Goal: Register for event/course

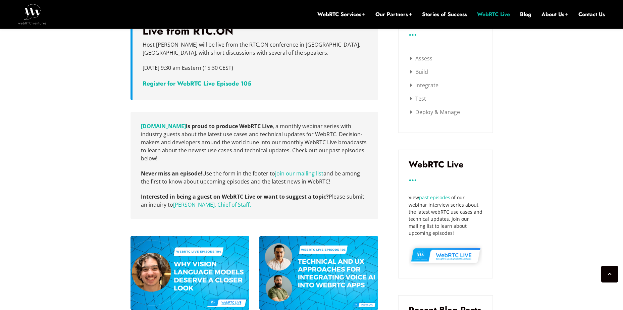
scroll to position [420, 0]
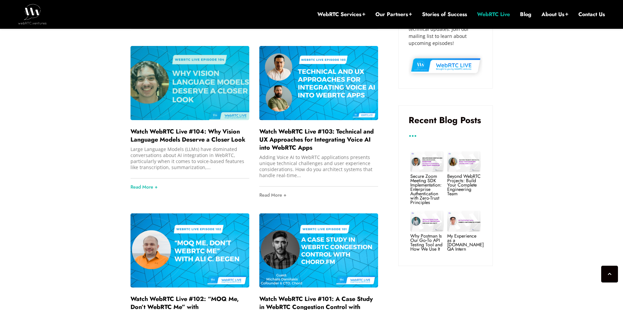
click at [194, 90] on div at bounding box center [190, 83] width 119 height 74
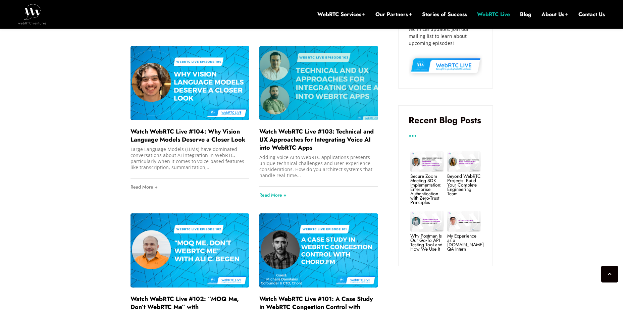
click at [320, 103] on div at bounding box center [318, 83] width 119 height 74
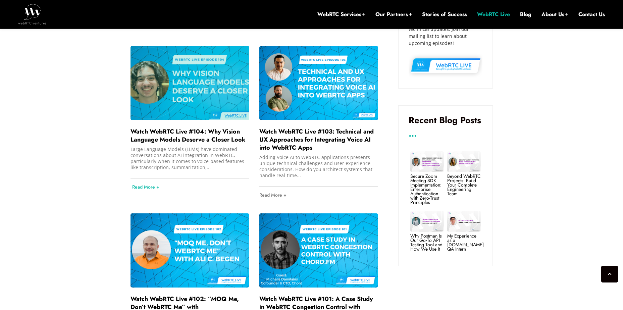
click at [142, 186] on link "Read More +" at bounding box center [191, 187] width 119 height 17
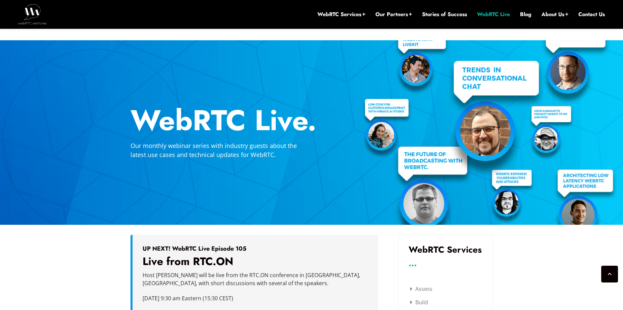
scroll to position [190, 0]
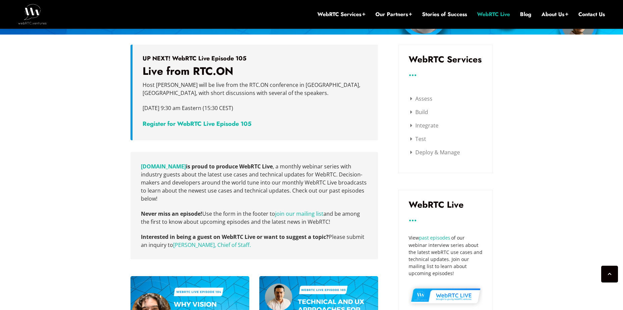
click at [187, 124] on link "Register for WebRTC Live Episode 105" at bounding box center [197, 123] width 109 height 9
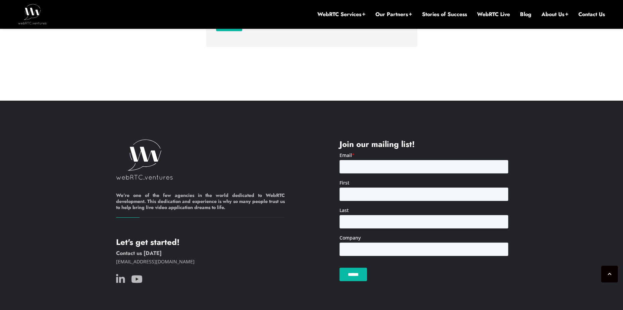
scroll to position [231, 0]
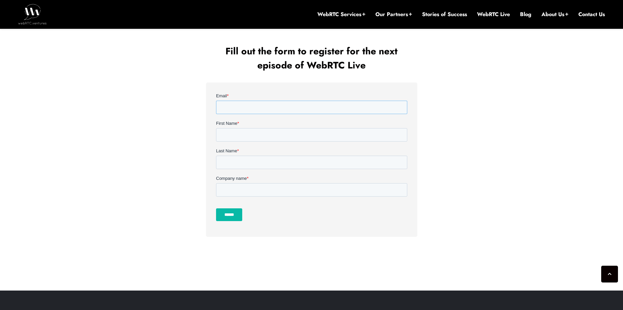
click at [237, 107] on input "Email *" at bounding box center [311, 107] width 191 height 13
type input "**********"
type input "******"
type input "*******"
type input "**********"
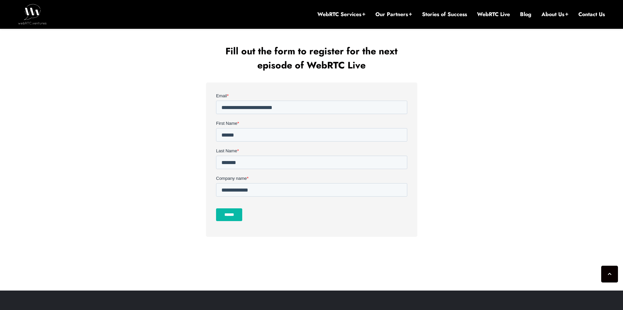
click at [233, 215] on input "******" at bounding box center [229, 214] width 26 height 13
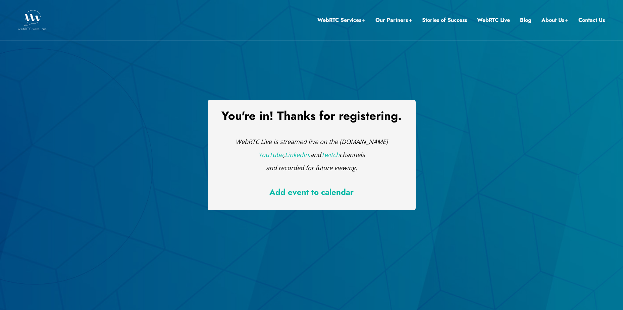
click at [307, 193] on link "Add event to calendar" at bounding box center [311, 192] width 84 height 12
click at [321, 193] on link "Add event to calendar" at bounding box center [311, 192] width 84 height 12
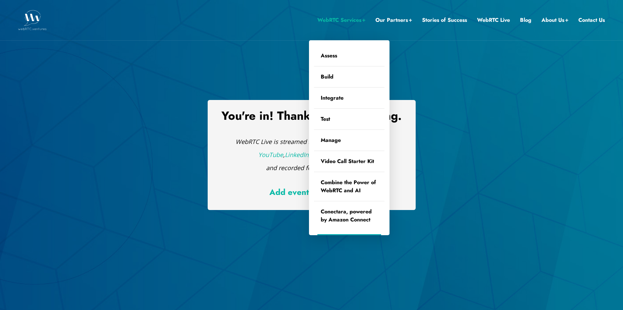
click at [353, 14] on li "WebRTC Services Assess Build Integrate Test Manage Video Call Starter Kit Combi…" at bounding box center [341, 20] width 48 height 40
click at [333, 54] on link "Assess" at bounding box center [349, 55] width 70 height 21
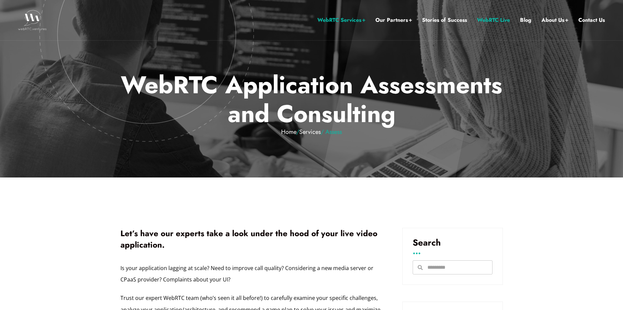
click at [498, 16] on link "WebRTC Live" at bounding box center [493, 20] width 33 height 9
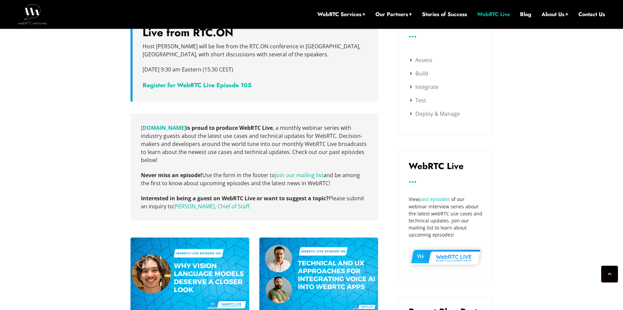
scroll to position [231, 0]
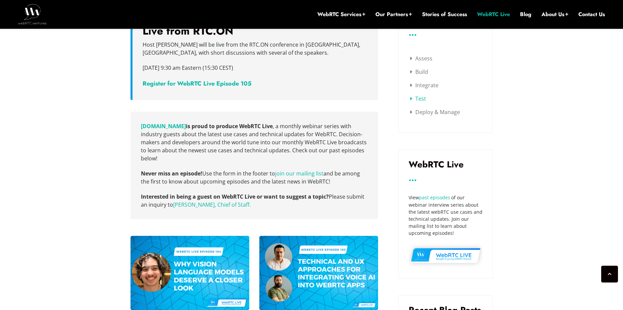
click at [420, 96] on link "Test" at bounding box center [418, 98] width 16 height 7
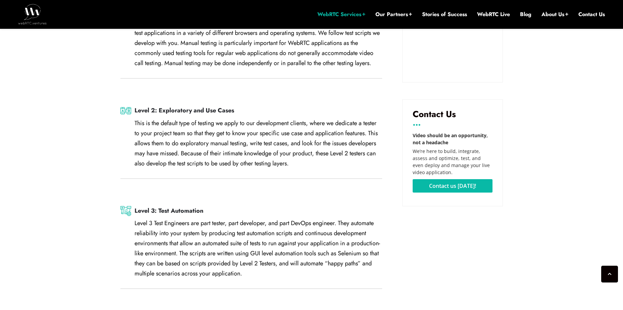
scroll to position [1181, 0]
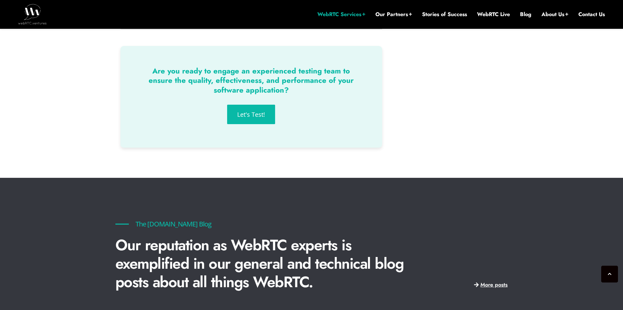
click at [269, 105] on link "Let's Test!" at bounding box center [251, 114] width 48 height 19
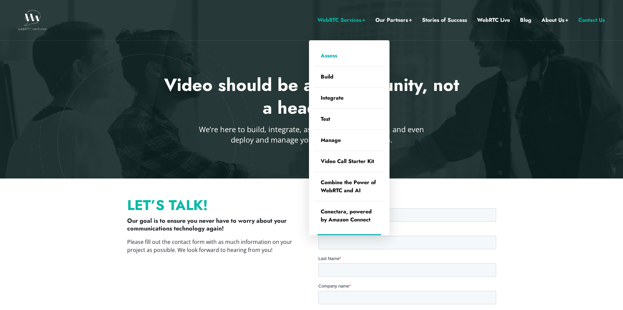
click at [340, 55] on link "Assess" at bounding box center [349, 55] width 70 height 21
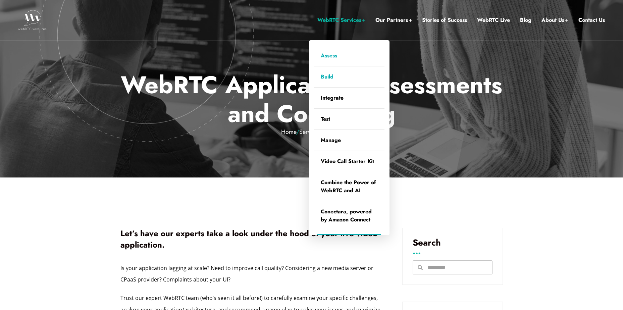
click at [340, 78] on link "Build" at bounding box center [349, 76] width 70 height 21
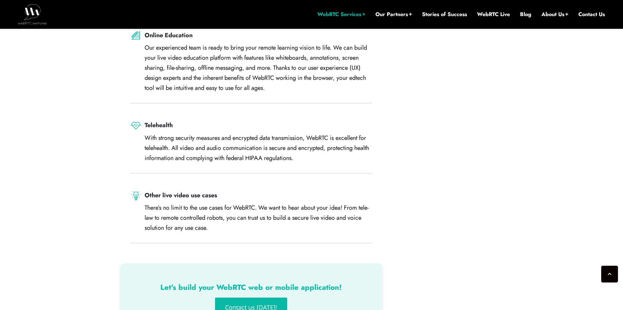
scroll to position [40, 0]
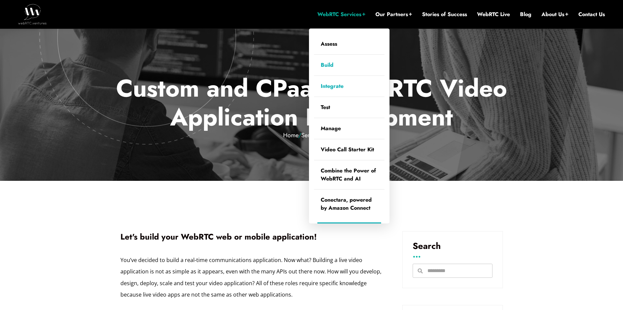
click at [339, 91] on link "Integrate" at bounding box center [349, 86] width 70 height 21
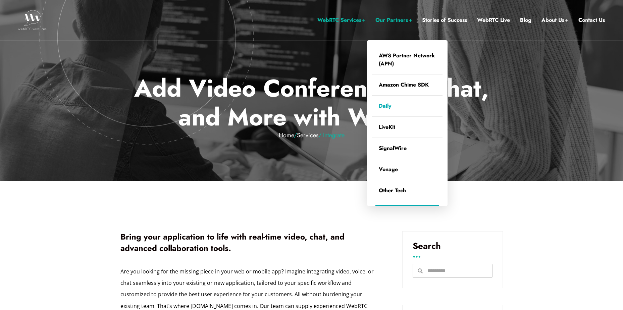
click at [389, 105] on link "Daily" at bounding box center [407, 106] width 70 height 21
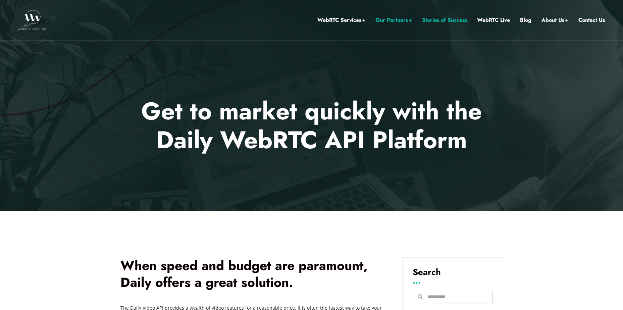
click at [434, 23] on link "Stories of Success" at bounding box center [444, 20] width 45 height 9
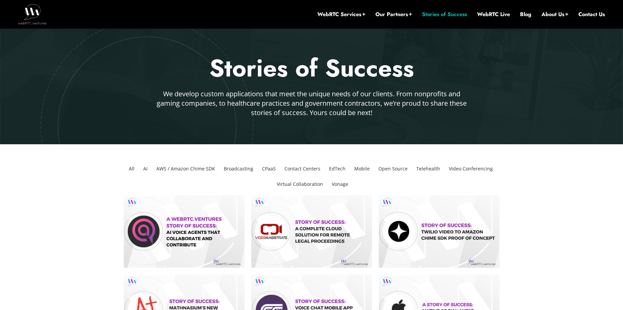
scroll to position [40, 0]
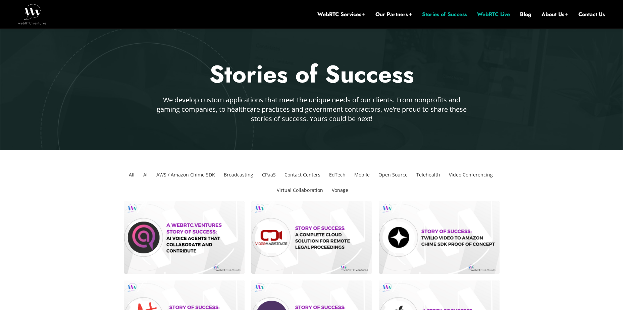
click at [487, 16] on link "WebRTC Live" at bounding box center [493, 14] width 33 height 7
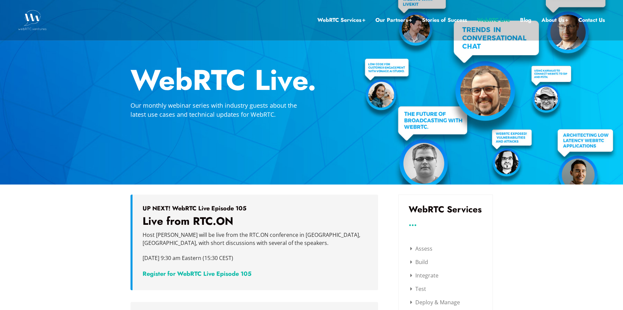
click at [488, 19] on link "WebRTC Live" at bounding box center [493, 20] width 33 height 9
click at [527, 21] on link "Blog" at bounding box center [525, 20] width 11 height 9
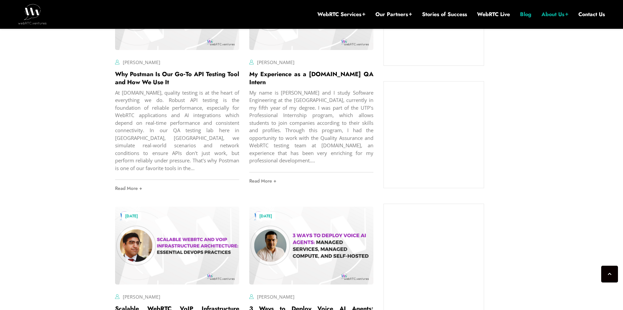
scroll to position [553, 0]
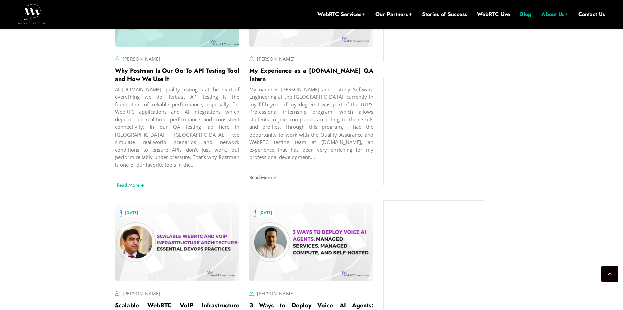
click at [124, 186] on link "Read More +" at bounding box center [179, 185] width 124 height 17
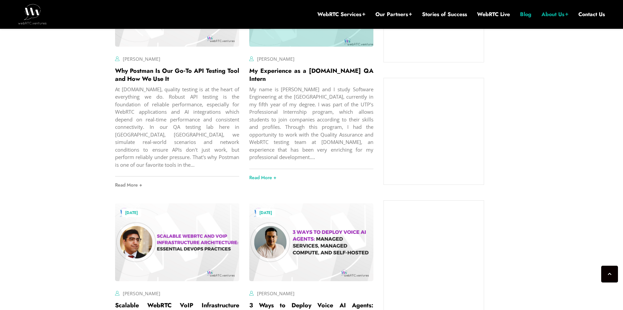
scroll to position [743, 0]
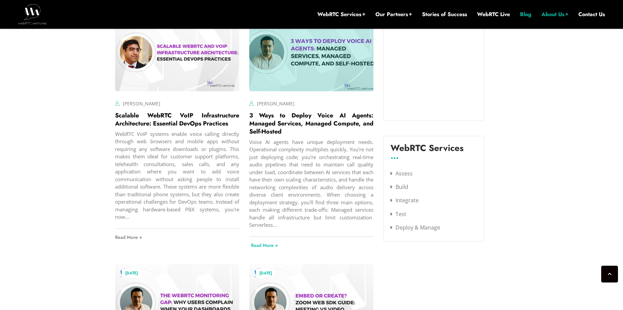
click at [272, 243] on link "Read More +" at bounding box center [313, 245] width 124 height 17
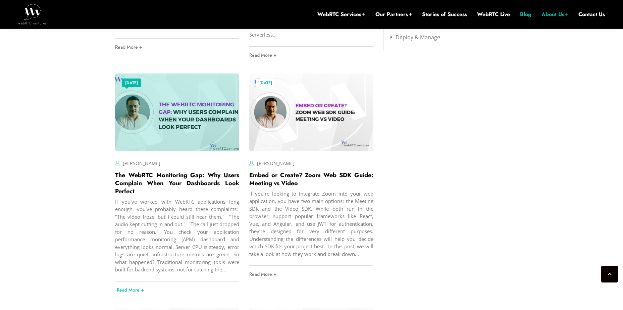
click at [133, 290] on link "Read More +" at bounding box center [179, 290] width 124 height 17
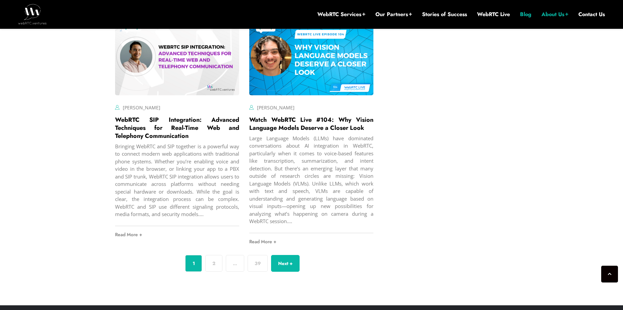
scroll to position [2473, 0]
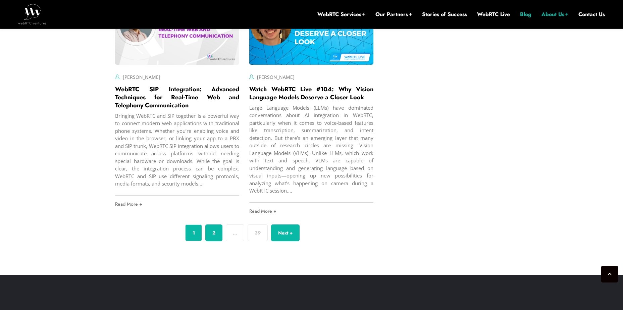
click at [217, 237] on link "2" at bounding box center [213, 232] width 17 height 17
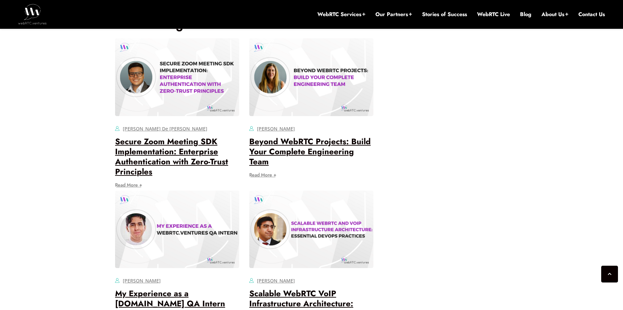
scroll to position [2322, 0]
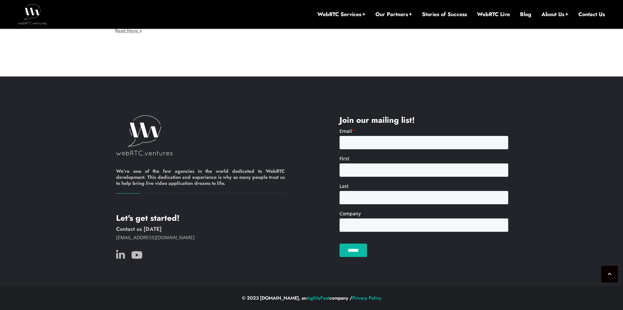
scroll to position [4425, 0]
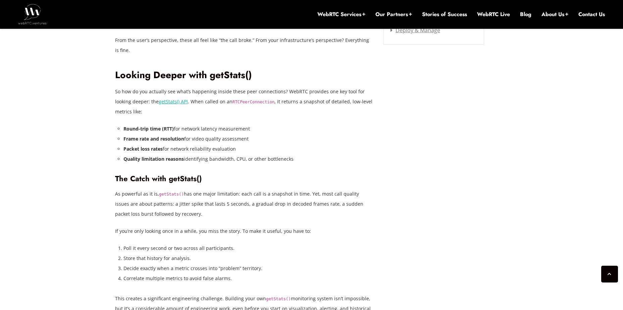
scroll to position [1181, 0]
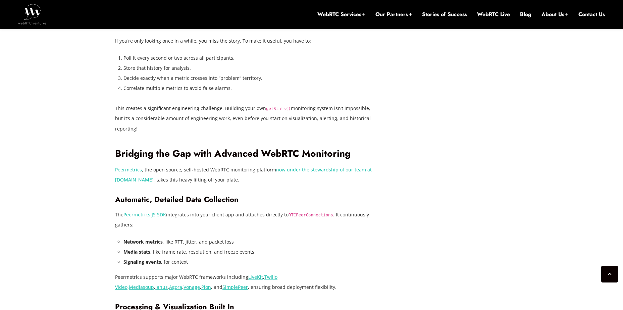
click at [131, 171] on link "Peermetrics" at bounding box center [128, 169] width 27 height 6
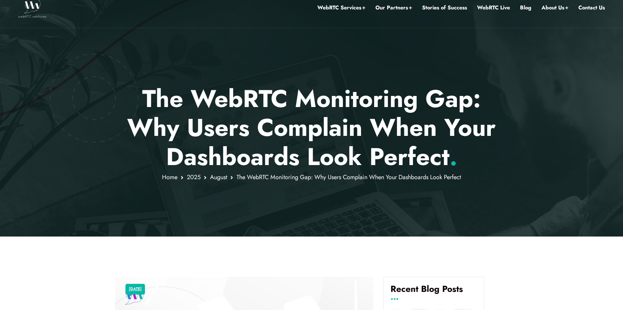
scroll to position [0, 0]
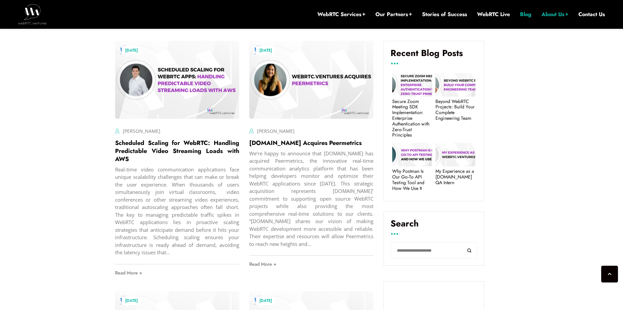
scroll to position [420, 0]
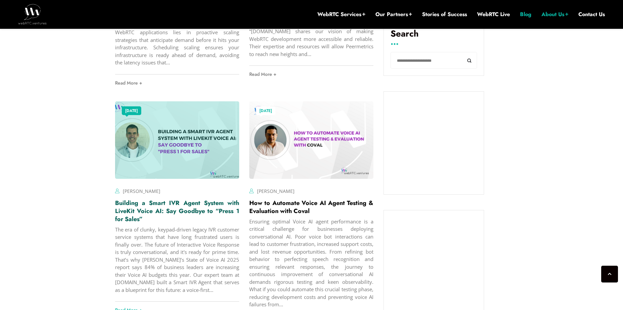
click at [193, 206] on link "Building a Smart IVR Agent System with LiveKit Voice AI: Say Goodbye to “Press …" at bounding box center [177, 211] width 124 height 25
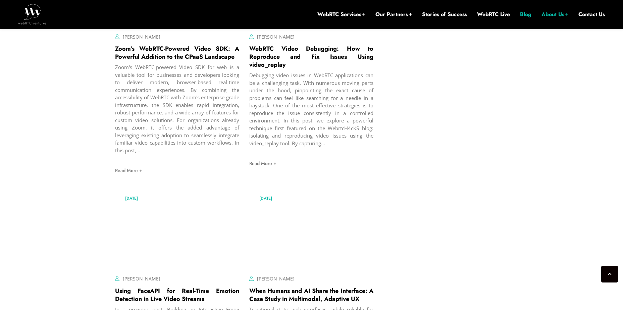
scroll to position [2652, 0]
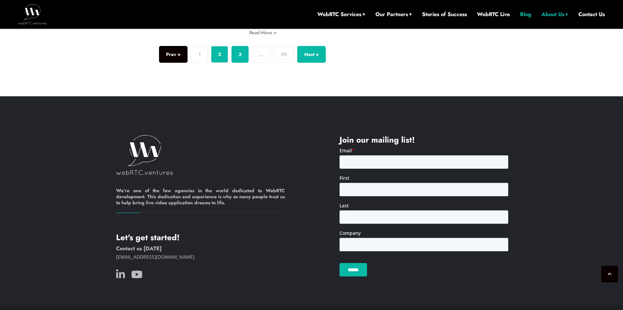
click at [247, 63] on link "3" at bounding box center [240, 54] width 17 height 17
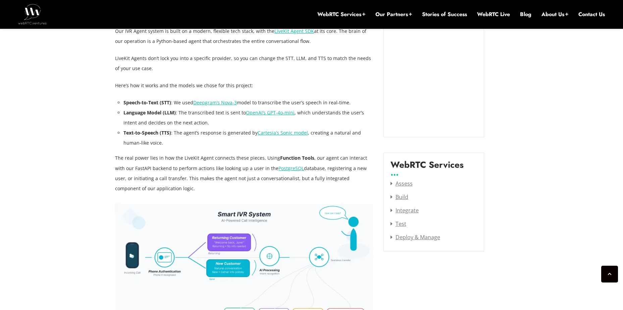
scroll to position [759, 0]
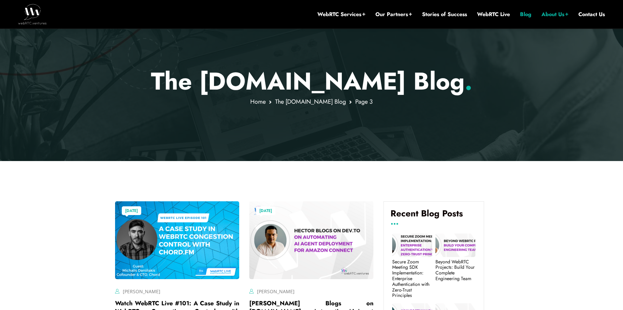
scroll to position [40, 0]
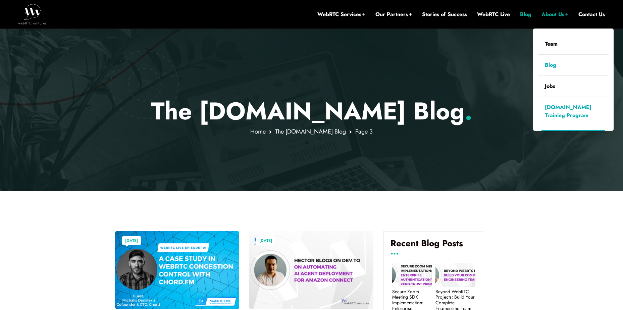
click at [571, 118] on link "[DOMAIN_NAME] Training Program" at bounding box center [573, 111] width 70 height 29
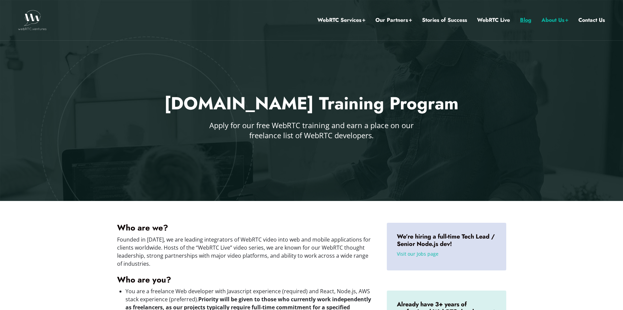
click at [525, 22] on link "Blog" at bounding box center [525, 20] width 11 height 9
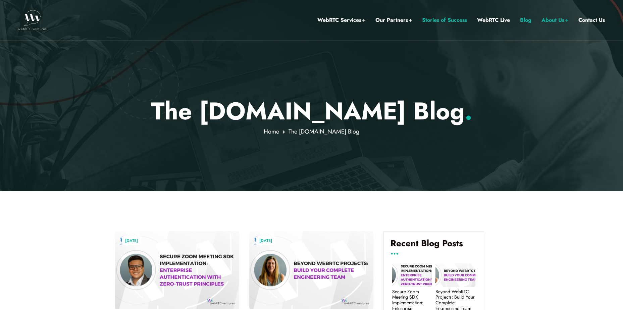
click at [450, 21] on link "Stories of Success" at bounding box center [444, 20] width 45 height 9
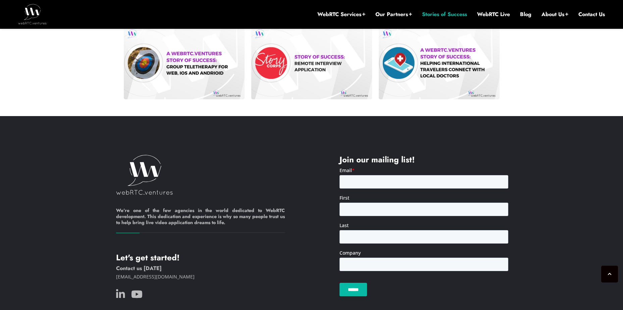
scroll to position [420, 0]
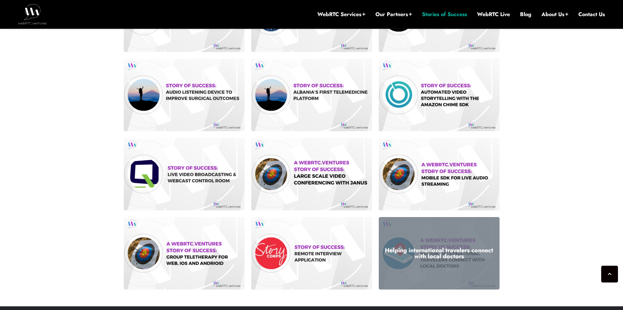
click at [455, 258] on h3 "Helping international travelers connect with local doctors" at bounding box center [439, 253] width 111 height 12
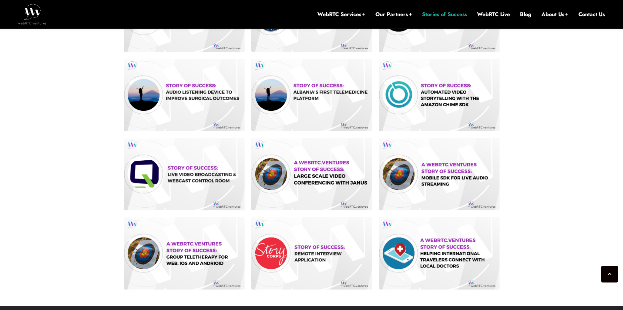
scroll to position [0, 0]
